Goal: Information Seeking & Learning: Learn about a topic

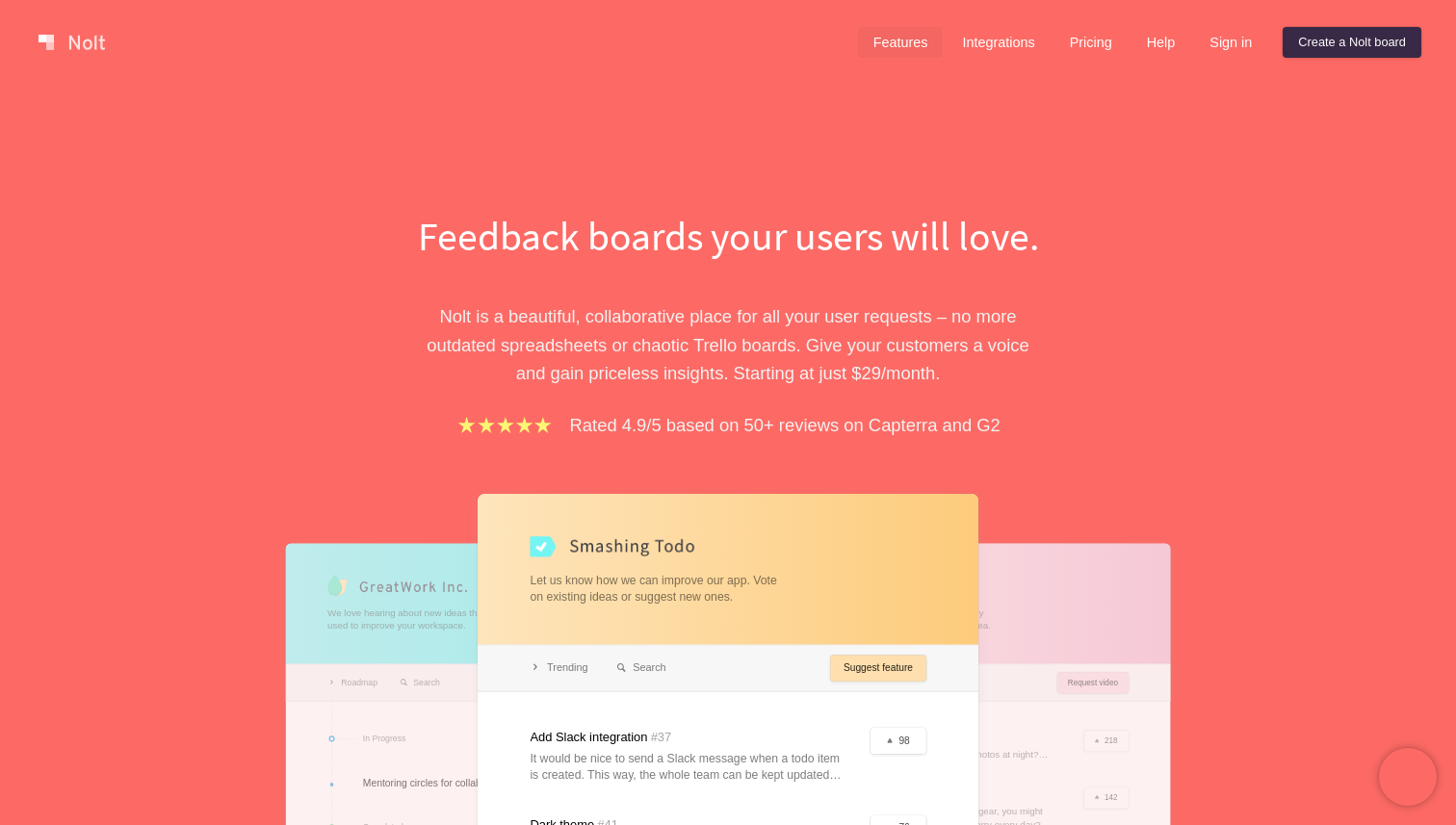
click at [899, 43] on link "Features" at bounding box center [901, 42] width 86 height 31
click at [891, 36] on link "Features" at bounding box center [901, 42] width 86 height 31
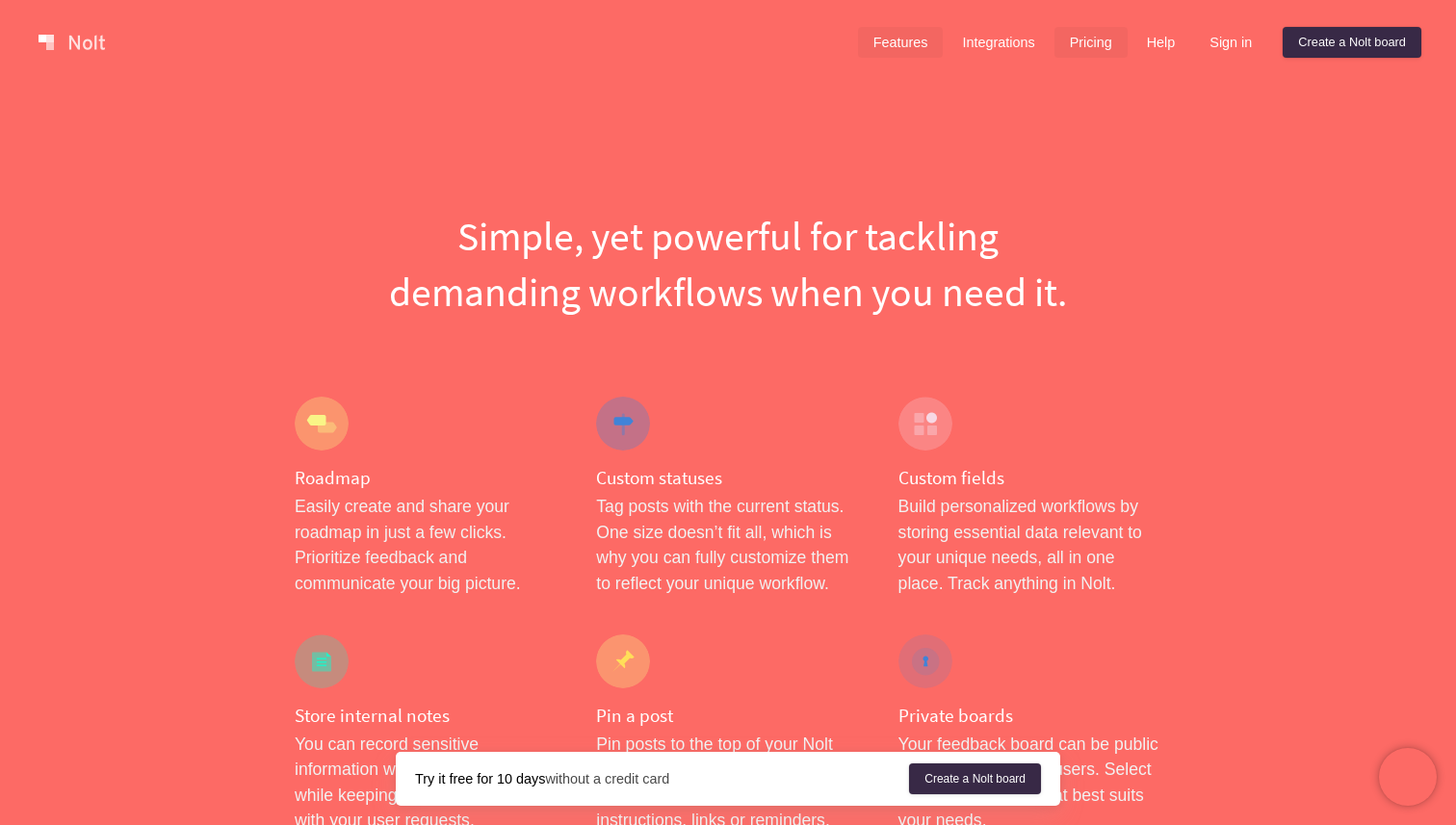
click at [1090, 36] on link "Pricing" at bounding box center [1090, 42] width 73 height 31
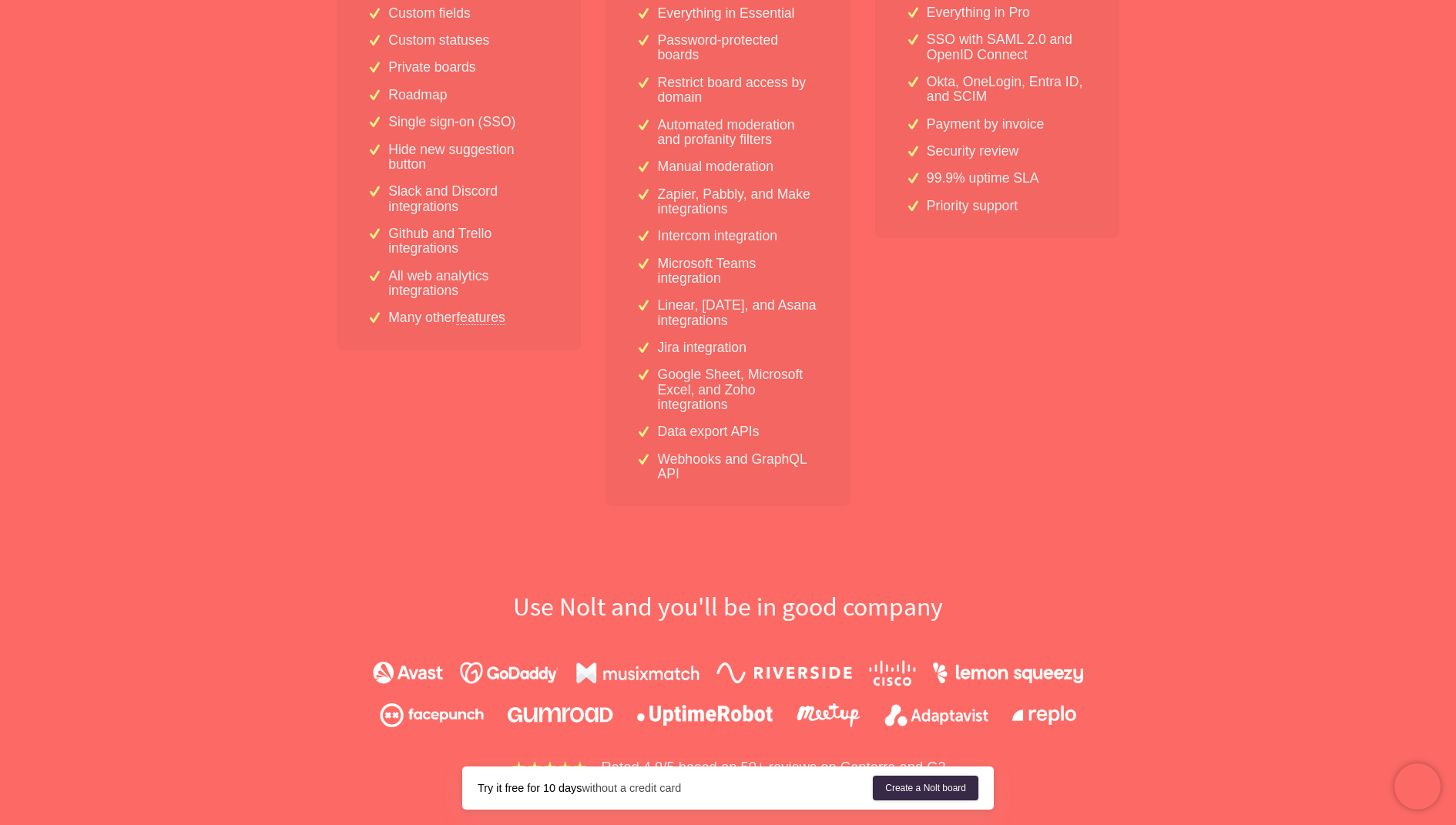
scroll to position [363, 0]
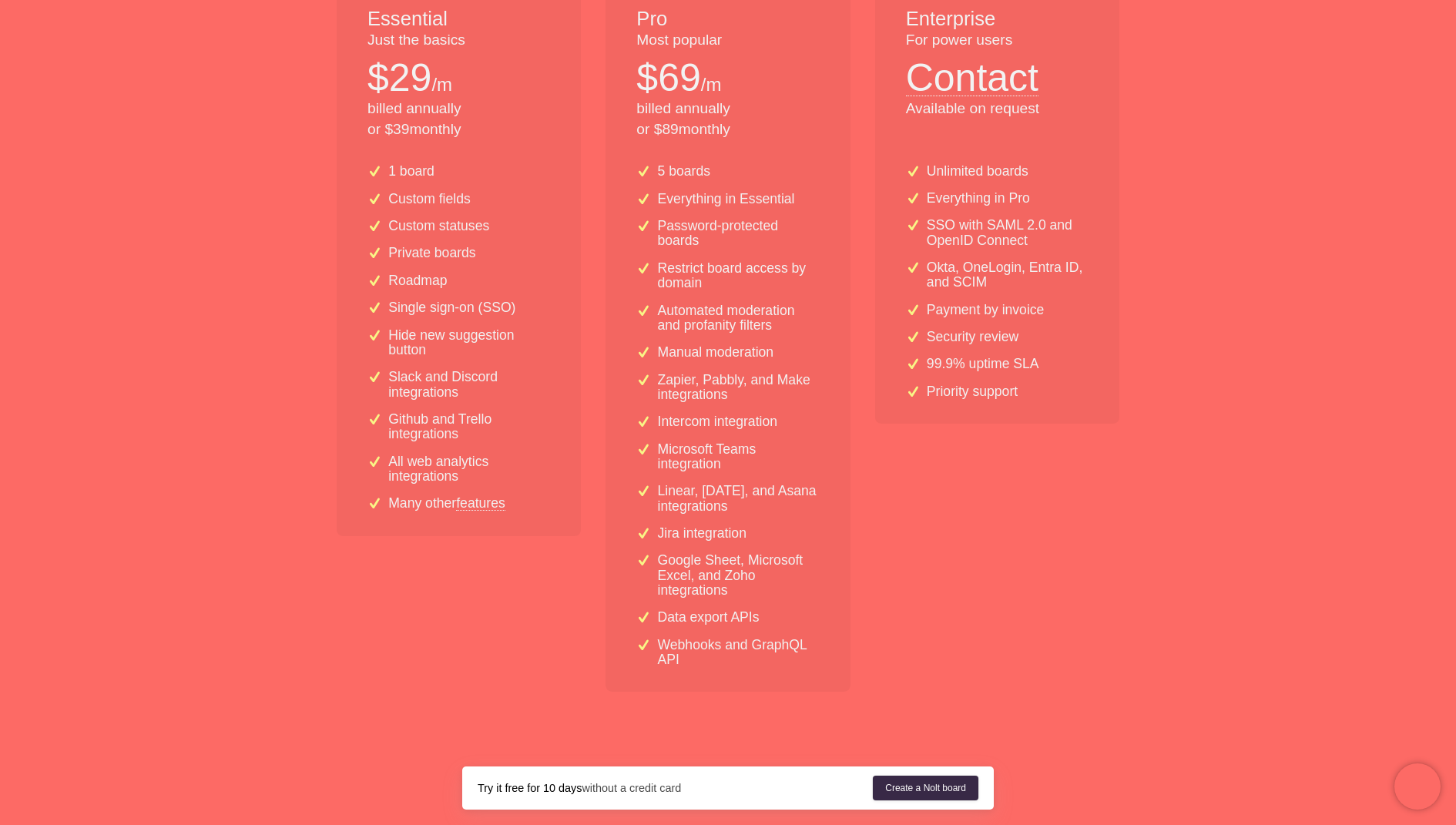
click at [414, 577] on div "Essential Just the basics $ 29 /m billed annually or $ 39 monthly 1 board Custo…" at bounding box center [458, 336] width 244 height 711
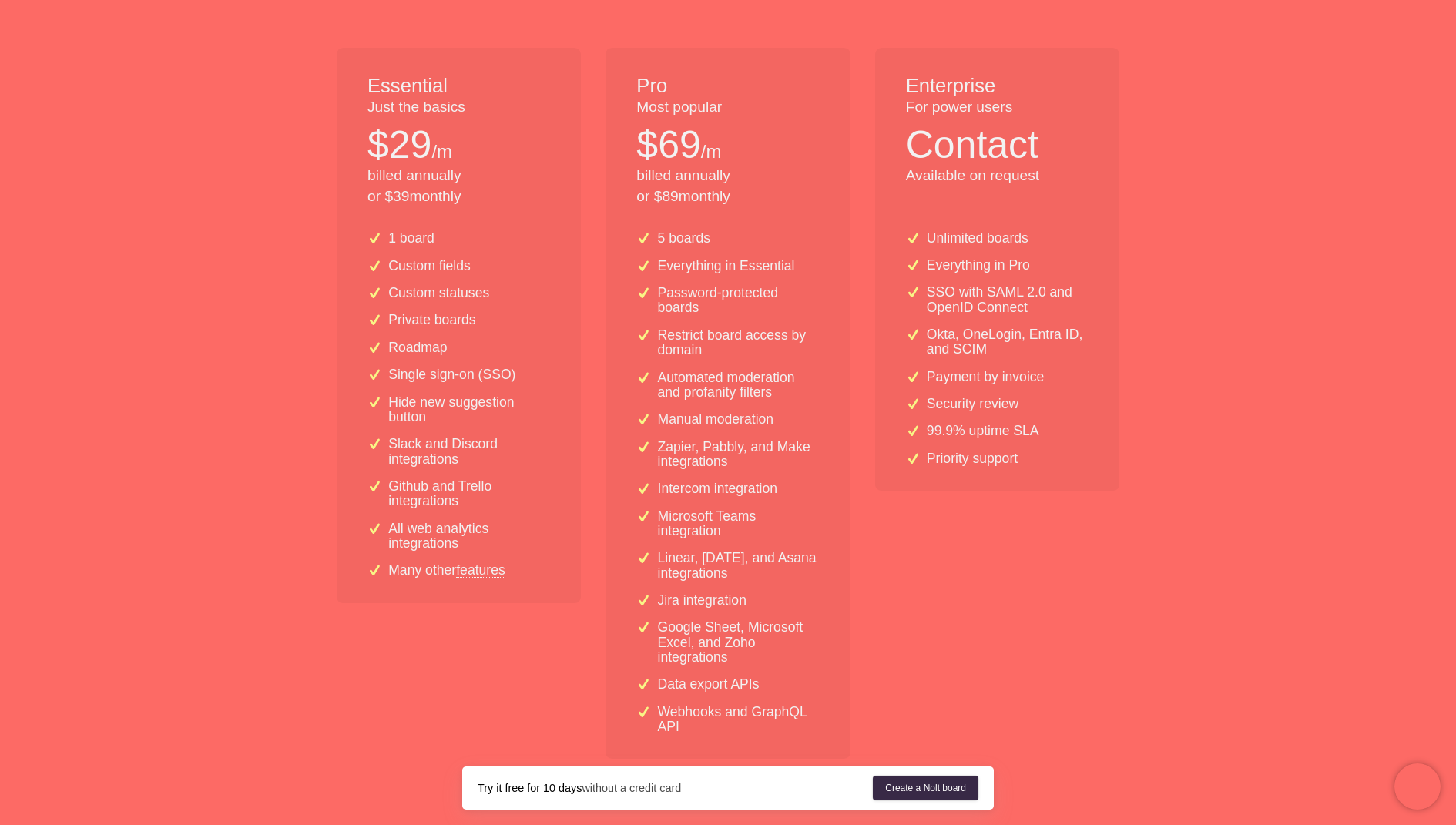
scroll to position [0, 0]
